Goal: Task Accomplishment & Management: Complete application form

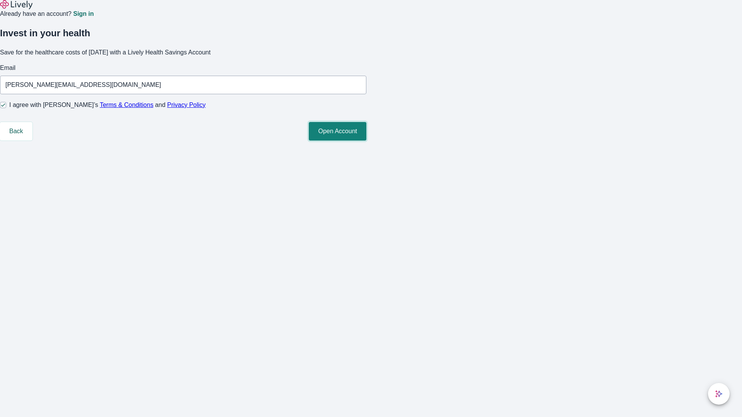
click at [366, 141] on button "Open Account" at bounding box center [338, 131] width 58 height 19
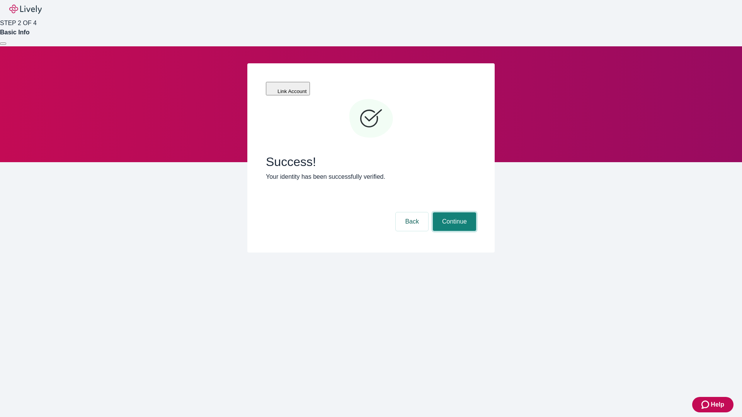
click at [453, 213] on button "Continue" at bounding box center [454, 222] width 43 height 19
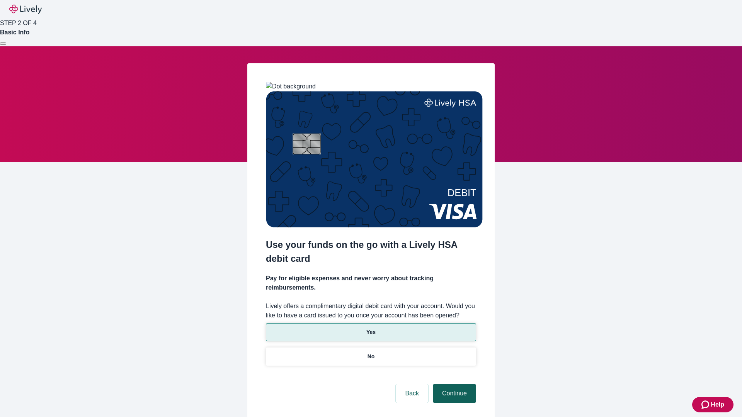
click at [371, 353] on p "No" at bounding box center [371, 357] width 7 height 8
click at [453, 385] on button "Continue" at bounding box center [454, 394] width 43 height 19
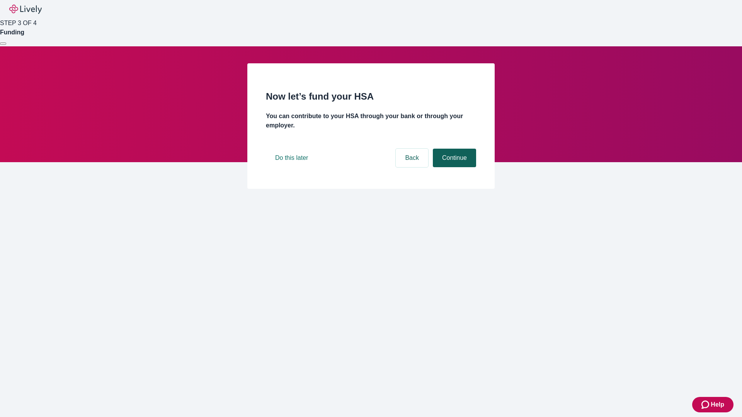
click at [453, 167] on button "Continue" at bounding box center [454, 158] width 43 height 19
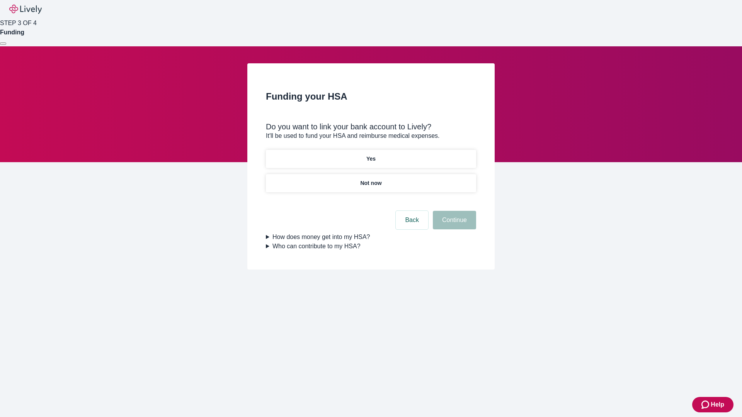
click at [371, 155] on p "Yes" at bounding box center [370, 159] width 9 height 8
click at [453, 211] on button "Continue" at bounding box center [454, 220] width 43 height 19
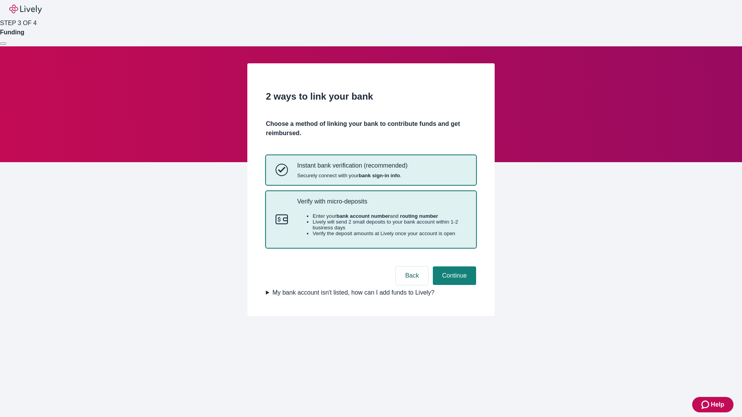
click at [381, 205] on p "Verify with micro-deposits" at bounding box center [381, 201] width 169 height 7
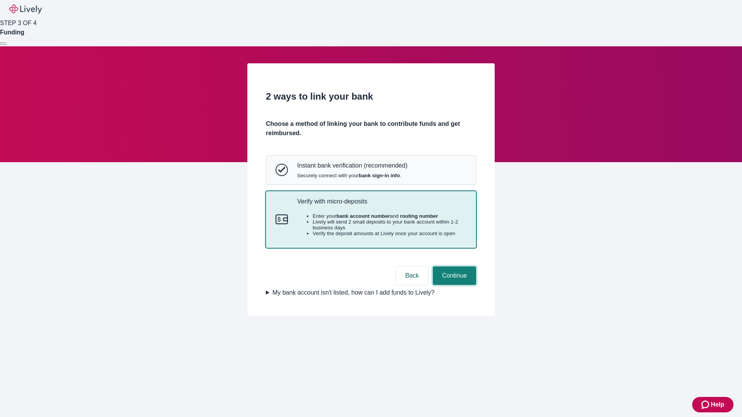
click at [453, 285] on button "Continue" at bounding box center [454, 276] width 43 height 19
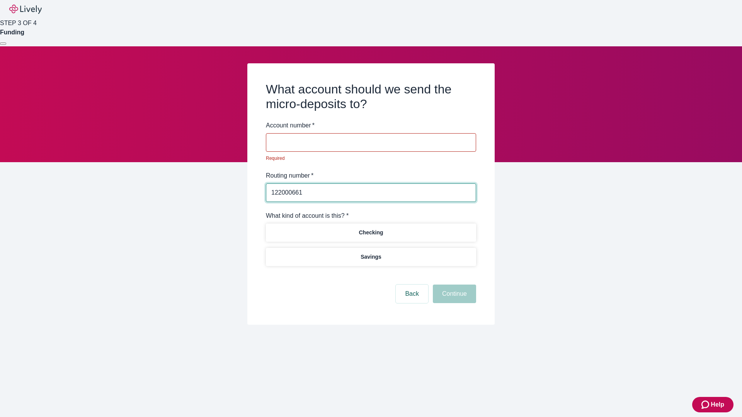
type input "122000661"
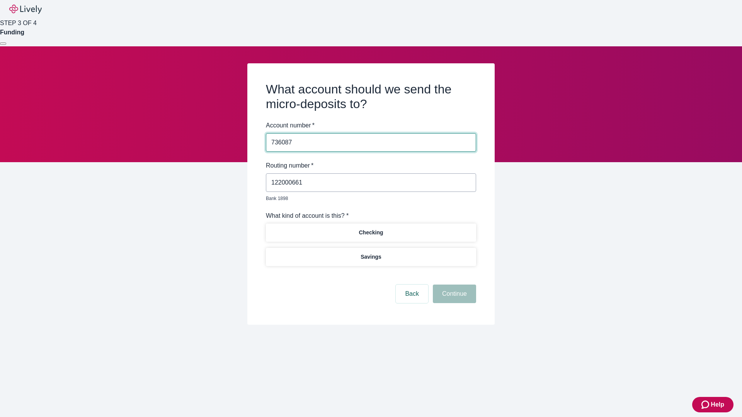
type input "736087"
click at [371, 229] on p "Checking" at bounding box center [371, 233] width 24 height 8
click at [453, 285] on button "Continue" at bounding box center [454, 294] width 43 height 19
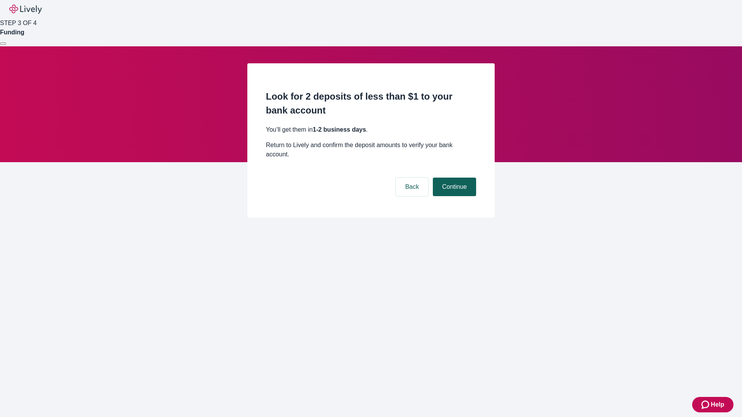
click at [453, 178] on button "Continue" at bounding box center [454, 187] width 43 height 19
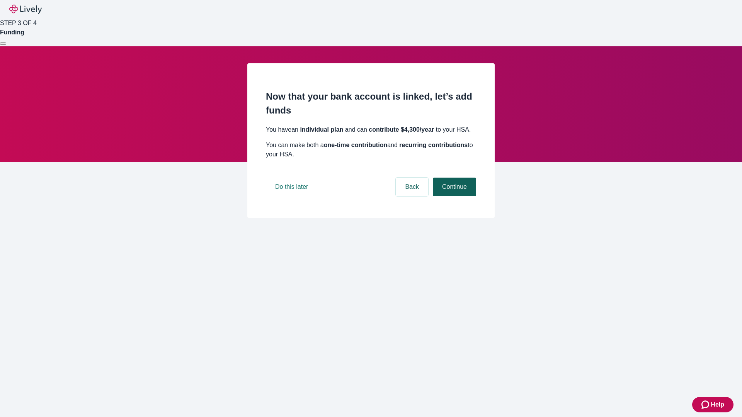
click at [453, 196] on button "Continue" at bounding box center [454, 187] width 43 height 19
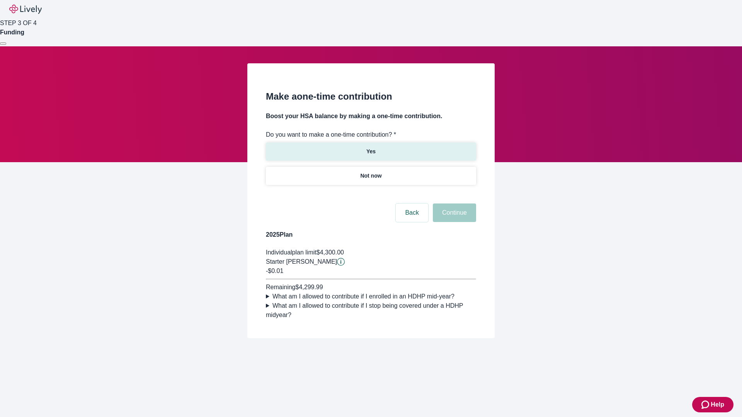
click at [371, 148] on p "Yes" at bounding box center [370, 152] width 9 height 8
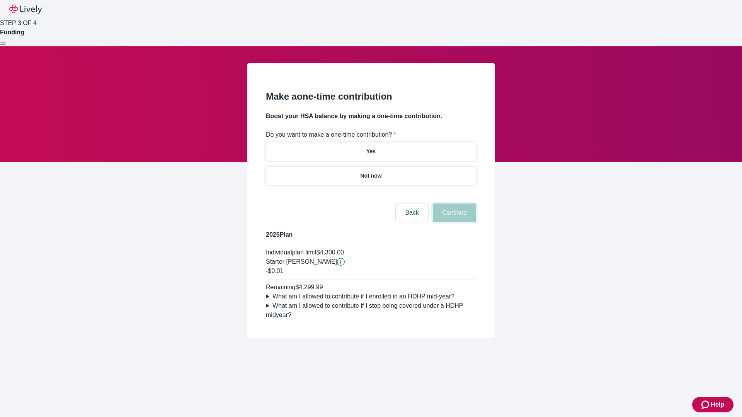
click at [453, 222] on button "Continue" at bounding box center [454, 213] width 43 height 19
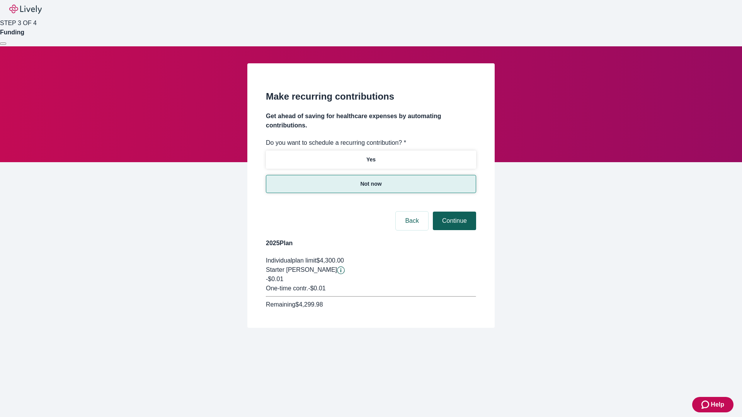
click at [453, 212] on button "Continue" at bounding box center [454, 221] width 43 height 19
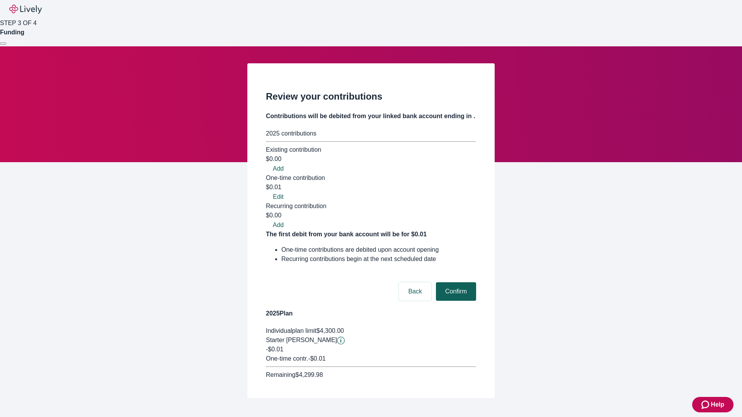
click at [455, 282] on button "Confirm" at bounding box center [456, 291] width 40 height 19
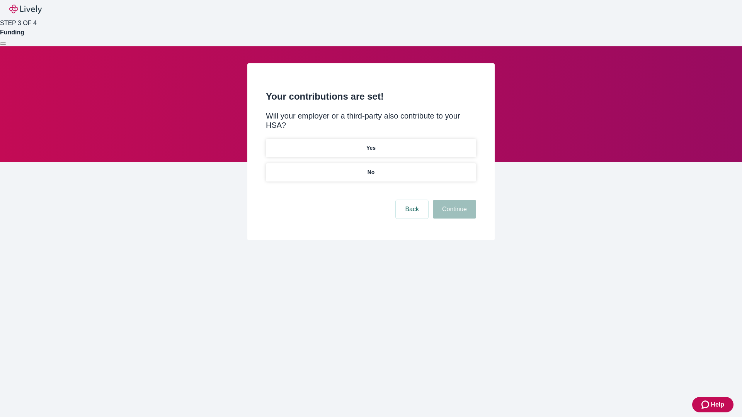
click at [371, 168] on p "No" at bounding box center [371, 172] width 7 height 8
click at [453, 200] on button "Continue" at bounding box center [454, 209] width 43 height 19
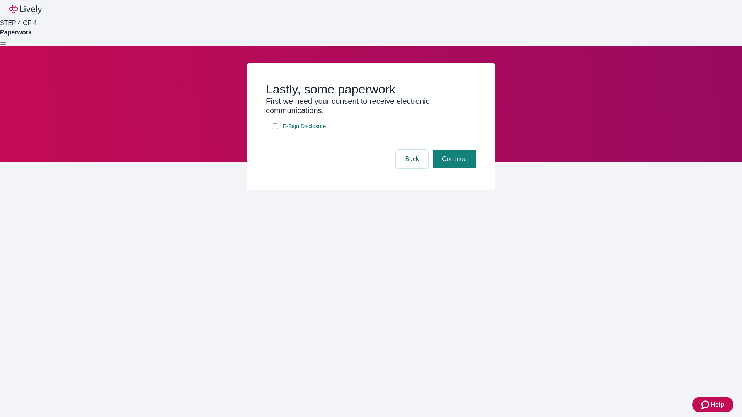
click at [275, 129] on input "E-Sign Disclosure" at bounding box center [275, 126] width 6 height 6
checkbox input "true"
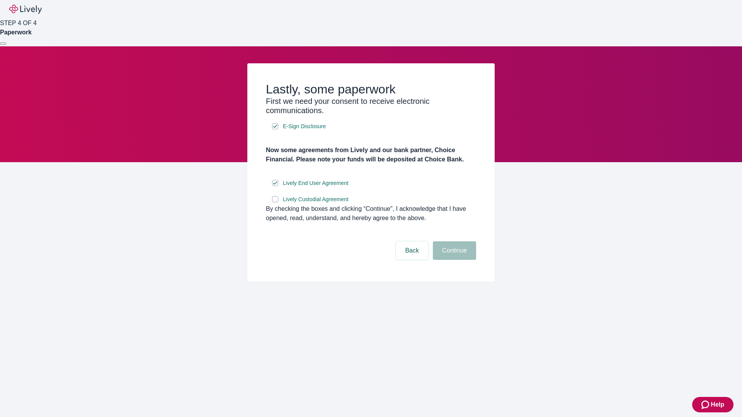
click at [275, 202] on input "Lively Custodial Agreement" at bounding box center [275, 199] width 6 height 6
checkbox input "true"
click at [453, 260] on button "Continue" at bounding box center [454, 251] width 43 height 19
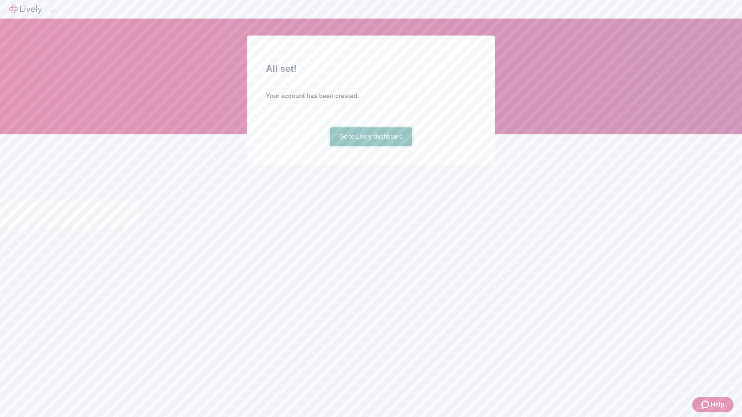
click at [371, 146] on link "Go to Lively dashboard" at bounding box center [371, 137] width 82 height 19
